Goal: Register for event/course

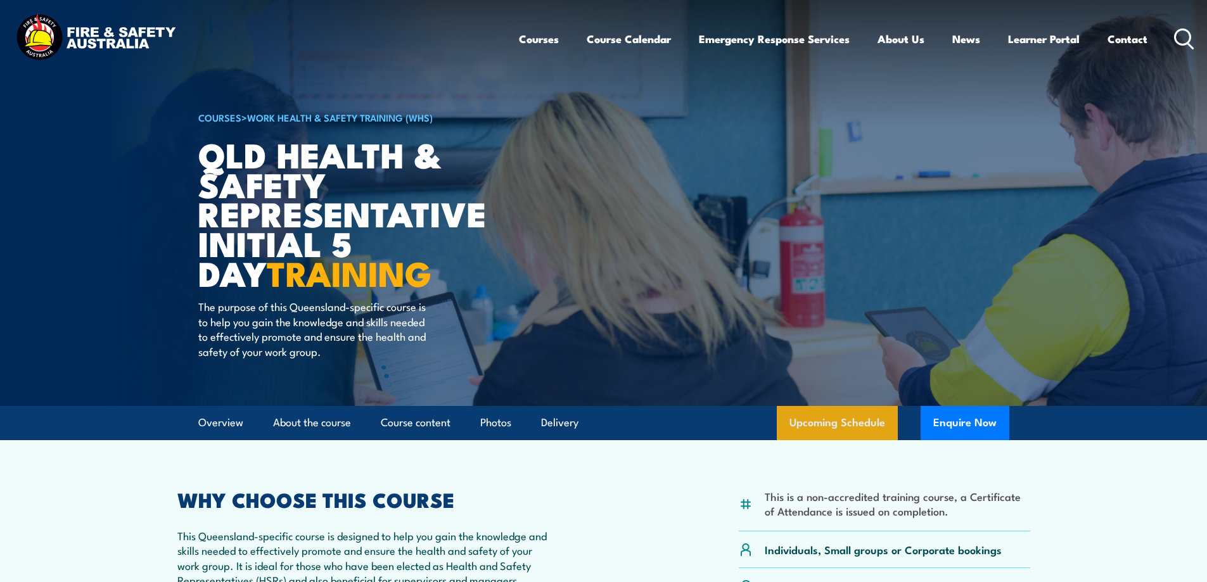
click at [856, 427] on link "Upcoming Schedule" at bounding box center [837, 423] width 121 height 34
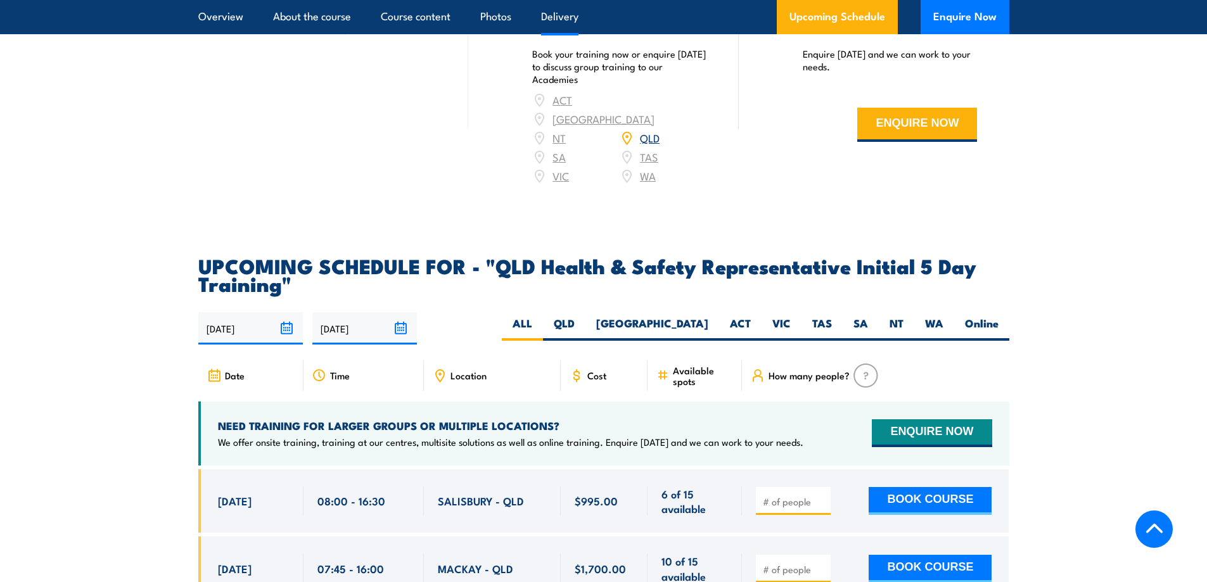
scroll to position [2003, 0]
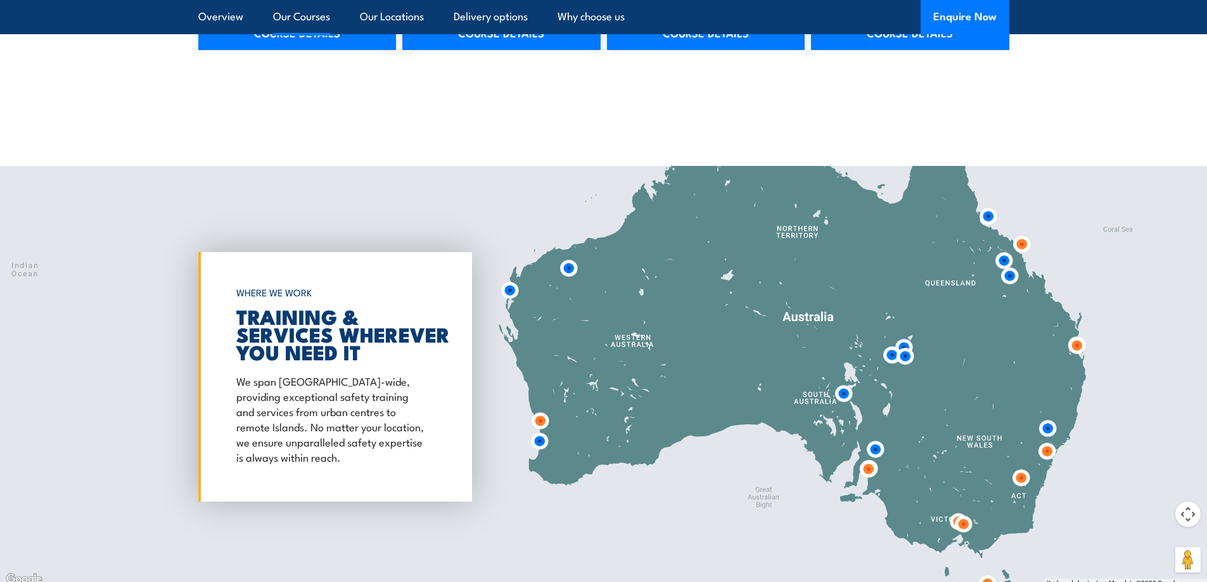
scroll to position [2217, 0]
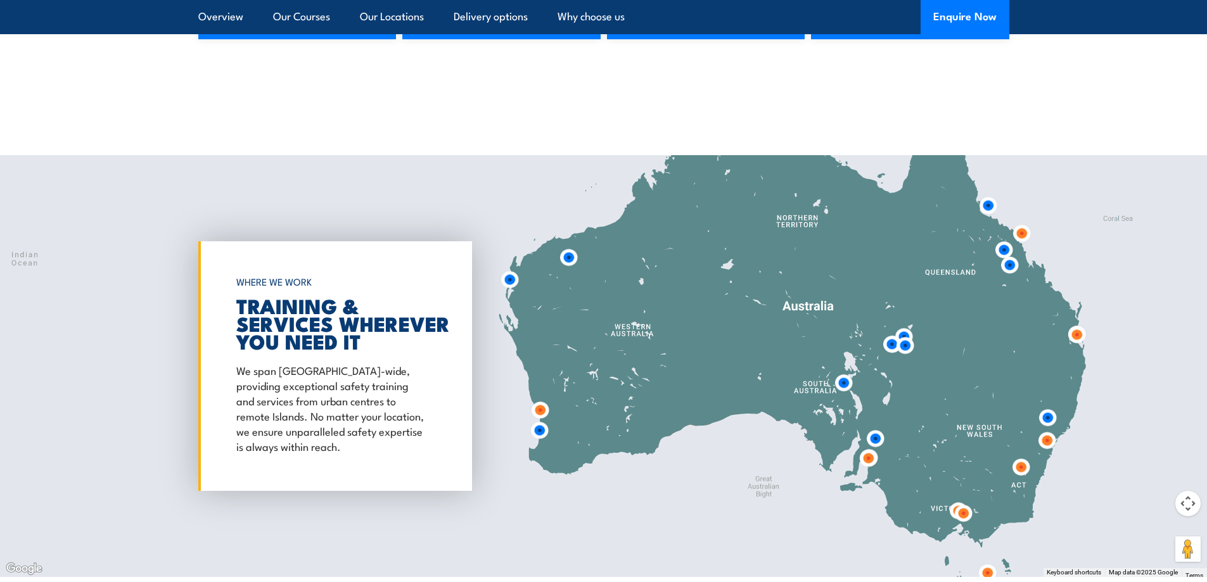
click at [1018, 233] on img at bounding box center [1021, 233] width 23 height 23
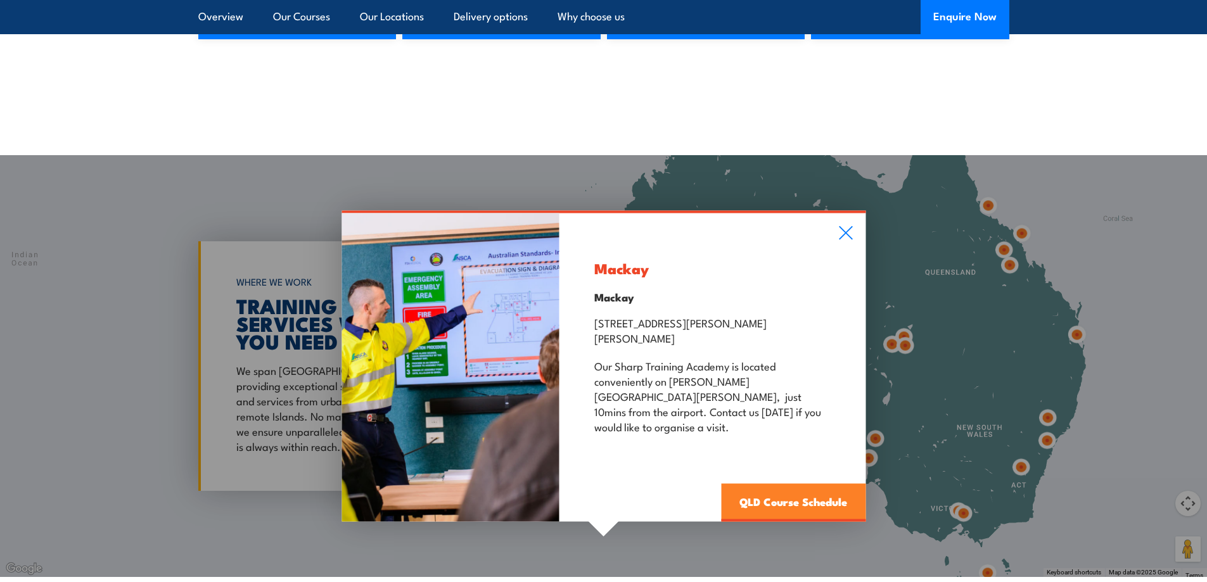
click at [760, 486] on link "QLD Course Schedule" at bounding box center [793, 503] width 144 height 38
click at [753, 484] on link "QLD Course Schedule" at bounding box center [793, 503] width 144 height 38
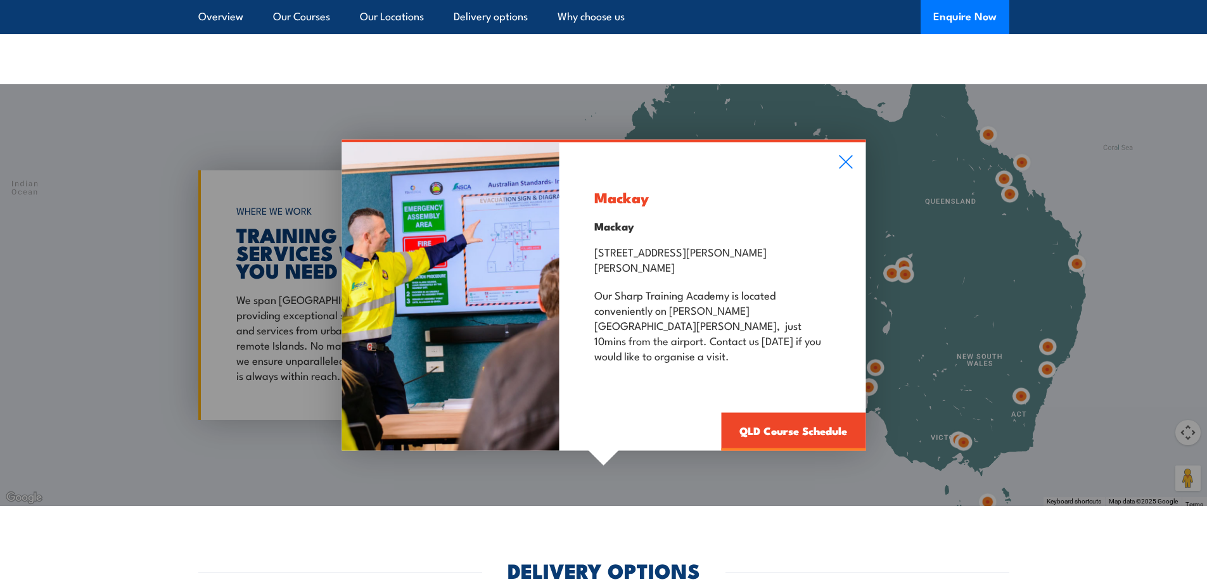
scroll to position [2344, 0]
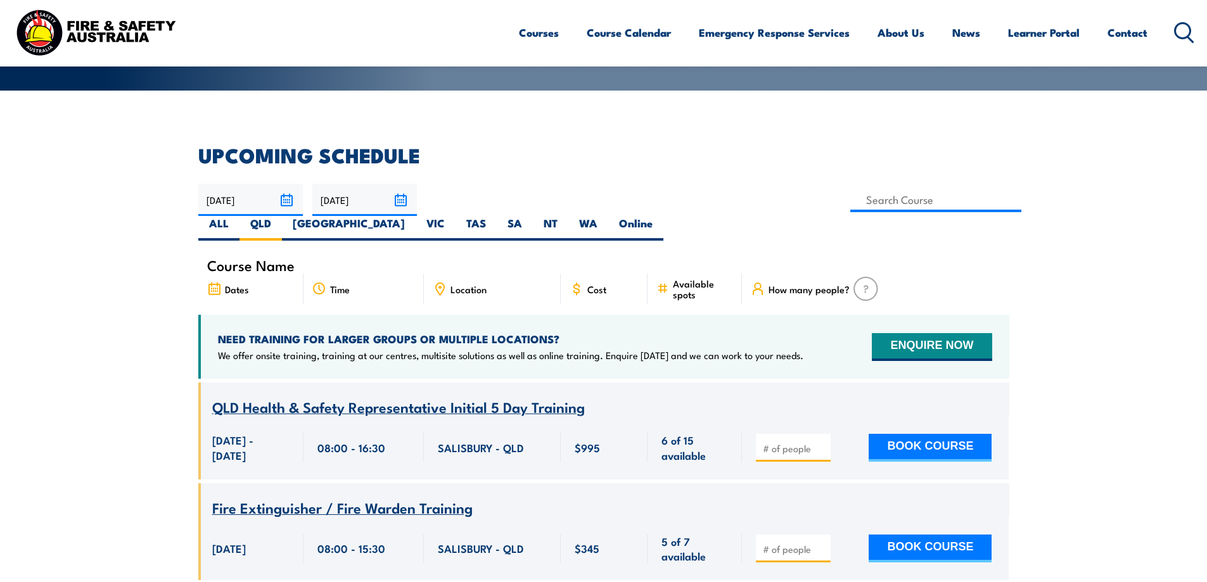
scroll to position [255, 0]
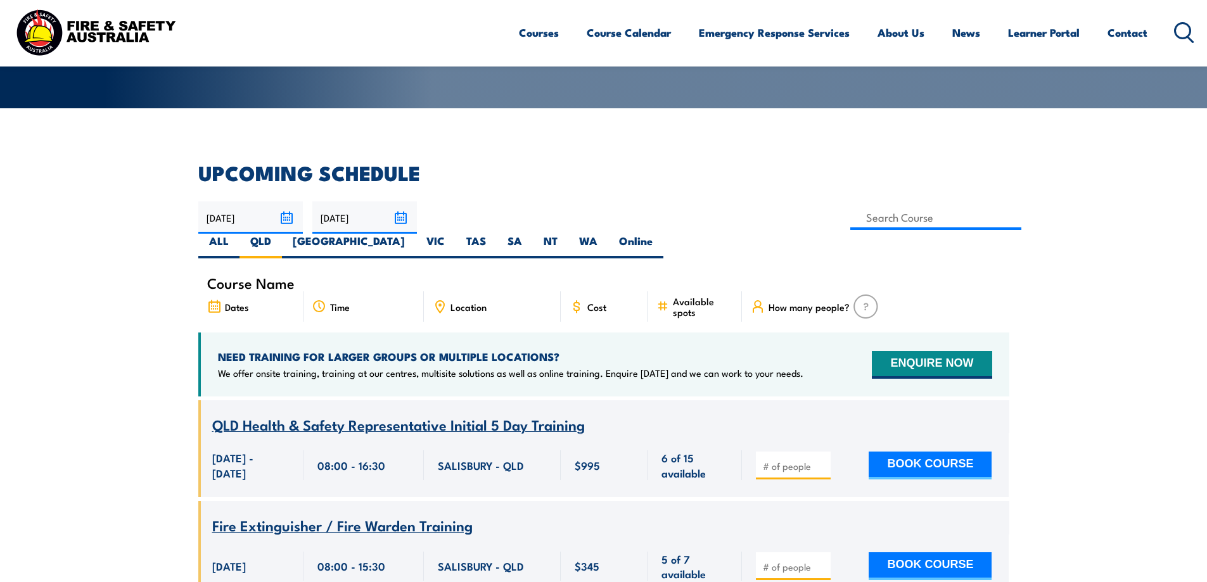
click at [466, 302] on span "Location" at bounding box center [468, 307] width 36 height 11
click at [494, 291] on div "Location" at bounding box center [492, 306] width 137 height 30
click at [850, 222] on input at bounding box center [936, 217] width 172 height 25
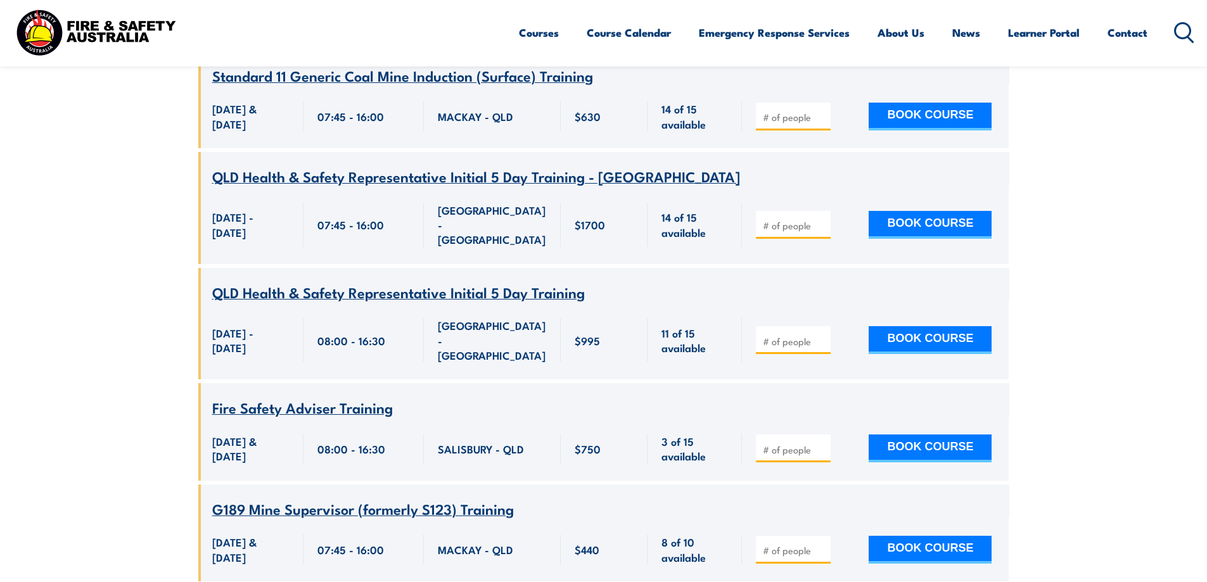
scroll to position [3803, 0]
